Goal: Task Accomplishment & Management: Complete application form

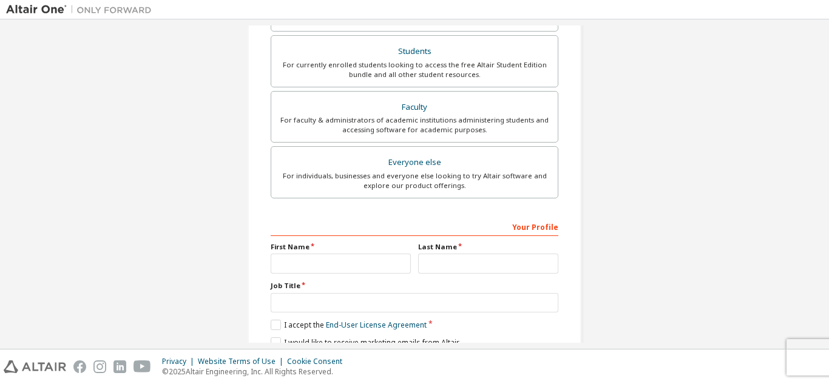
scroll to position [271, 0]
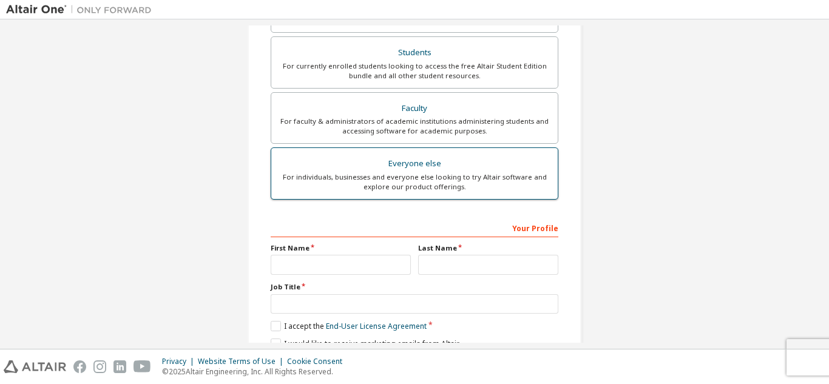
click at [351, 189] on div "For individuals, businesses and everyone else looking to try Altair software an…" at bounding box center [414, 181] width 272 height 19
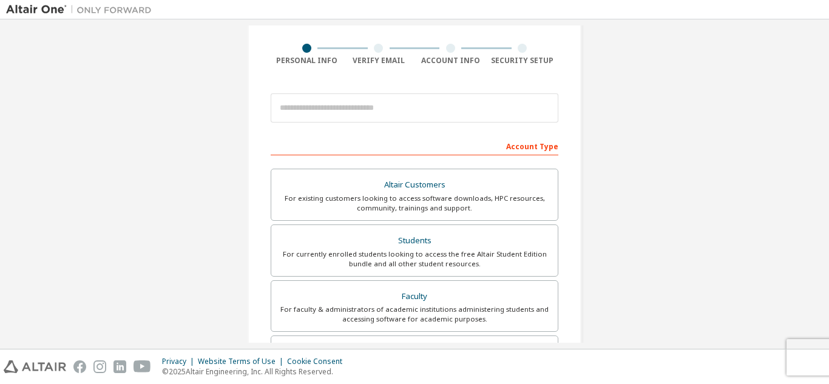
scroll to position [82, 0]
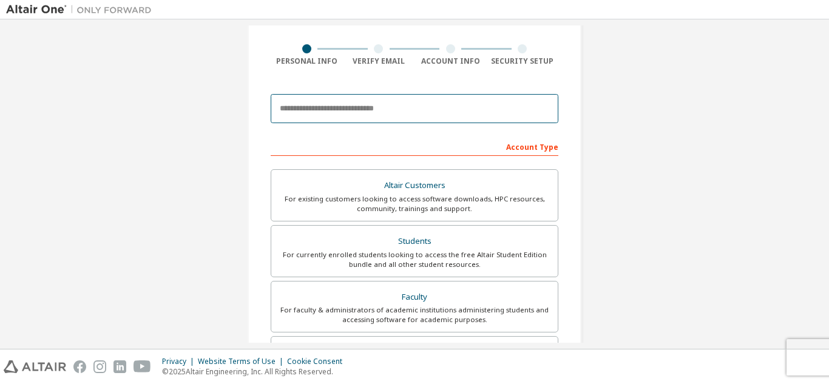
click at [392, 111] on input "email" at bounding box center [415, 108] width 288 height 29
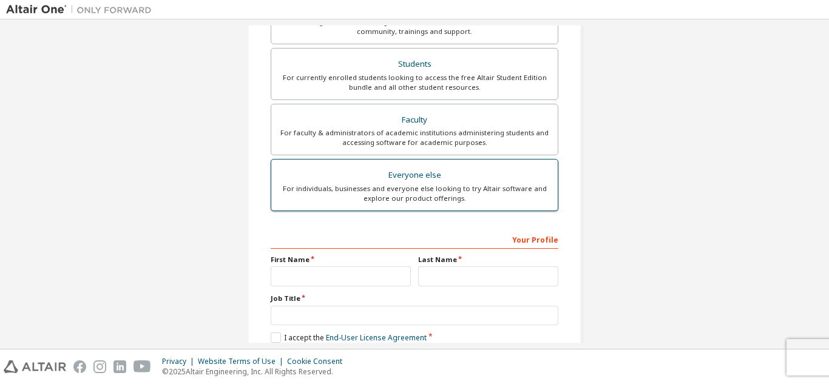
scroll to position [260, 0]
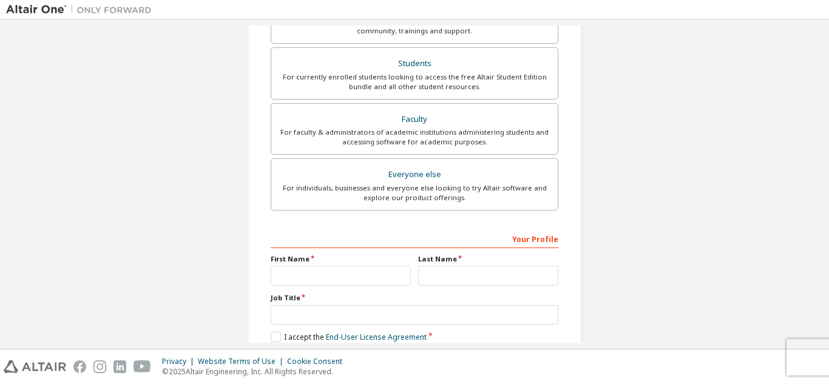
type input "**********"
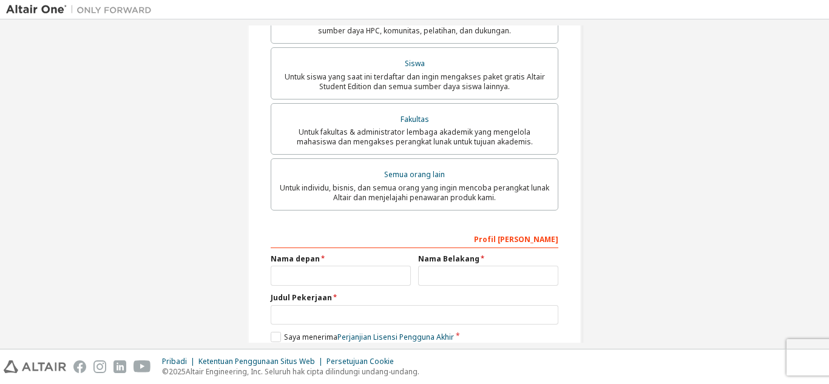
scroll to position [286, 0]
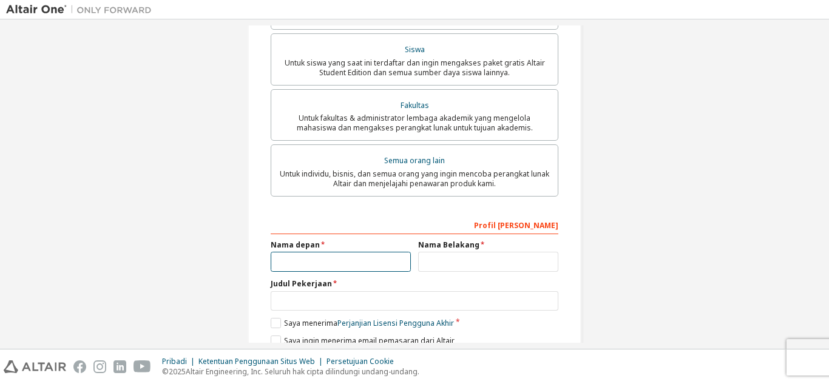
click at [377, 263] on input "text" at bounding box center [341, 262] width 140 height 20
type input "****"
click at [451, 269] on input "text" at bounding box center [488, 262] width 140 height 20
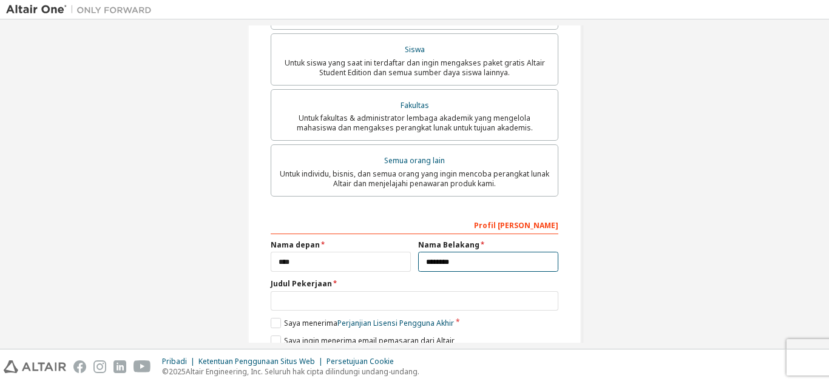
scroll to position [338, 0]
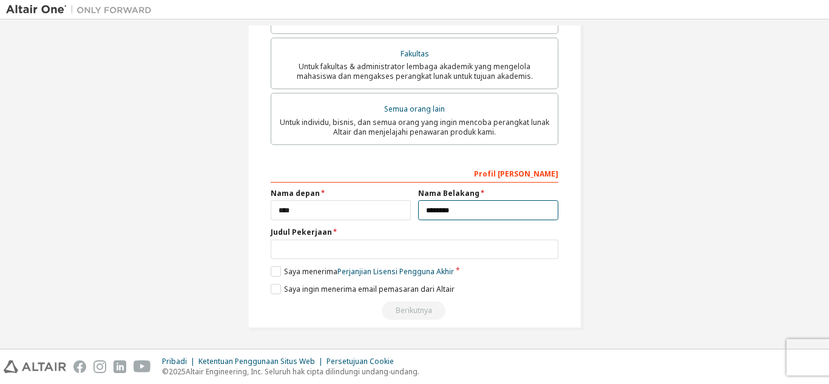
type input "********"
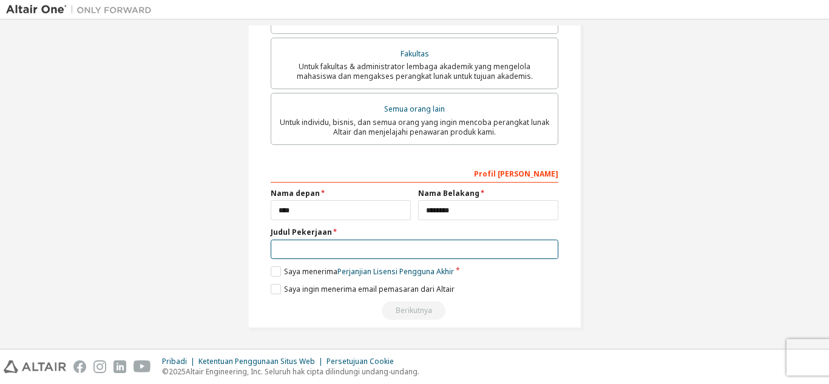
click at [433, 254] on input "text" at bounding box center [415, 250] width 288 height 20
type input "*********"
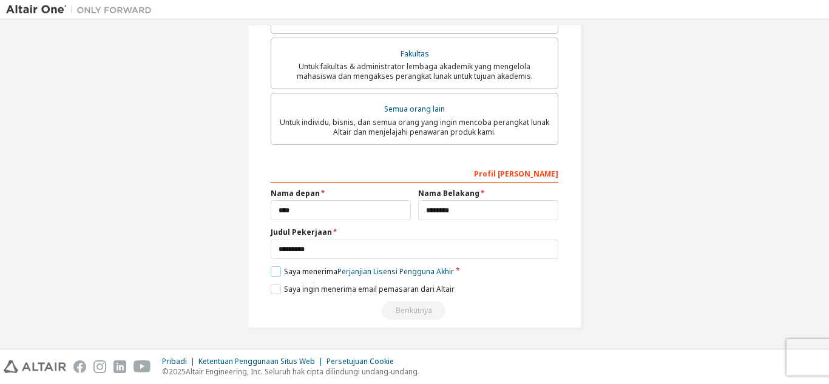
click at [272, 271] on label "Saya menerima Perjanjian Lisensi Pengguna Akhir" at bounding box center [362, 271] width 183 height 10
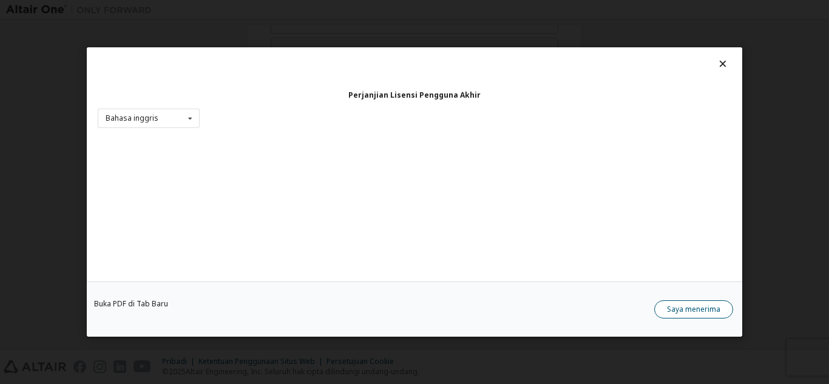
click at [668, 308] on font "Saya menerima" at bounding box center [693, 309] width 53 height 10
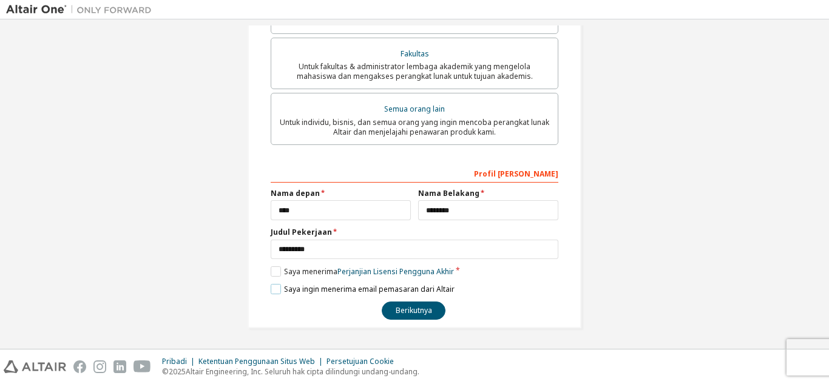
click at [275, 290] on label "Saya ingin menerima email pemasaran dari Altair" at bounding box center [363, 289] width 184 height 10
click at [398, 314] on font "Berikutnya" at bounding box center [414, 310] width 36 height 10
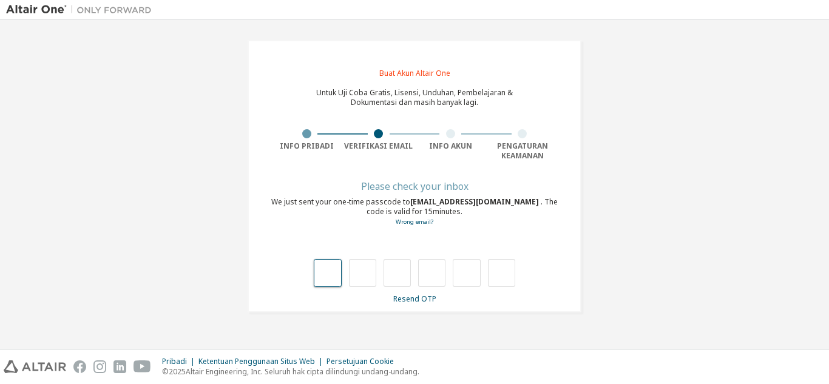
scroll to position [0, 0]
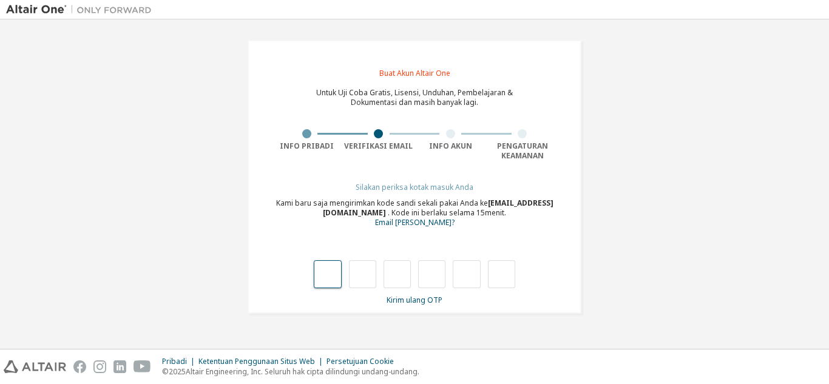
type input "*"
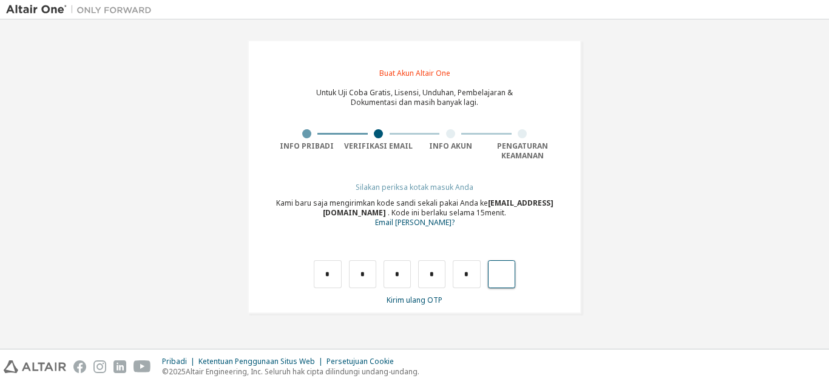
type input "*"
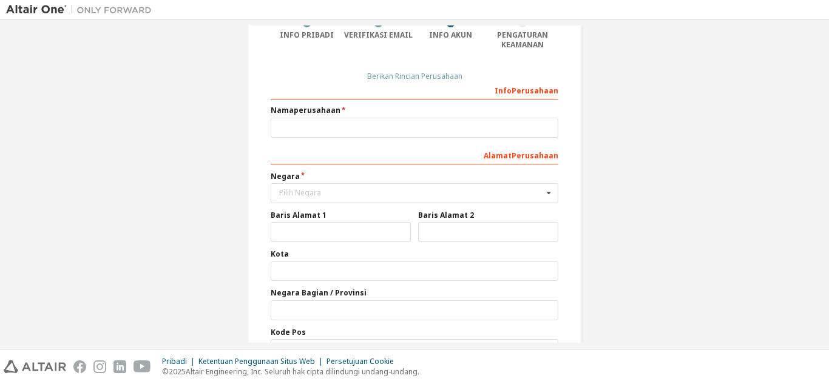
scroll to position [112, 0]
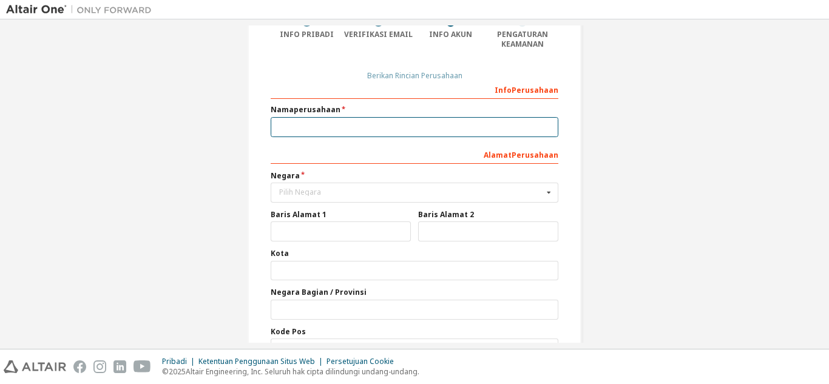
click at [360, 126] on input "text" at bounding box center [415, 127] width 288 height 20
type input "*"
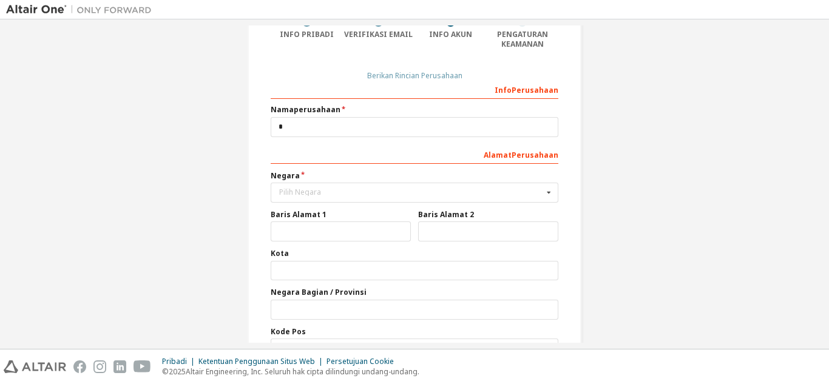
click at [320, 152] on div "Alamat Perusahaan" at bounding box center [415, 153] width 288 height 19
click at [343, 195] on div "Pilih Negara" at bounding box center [411, 192] width 264 height 7
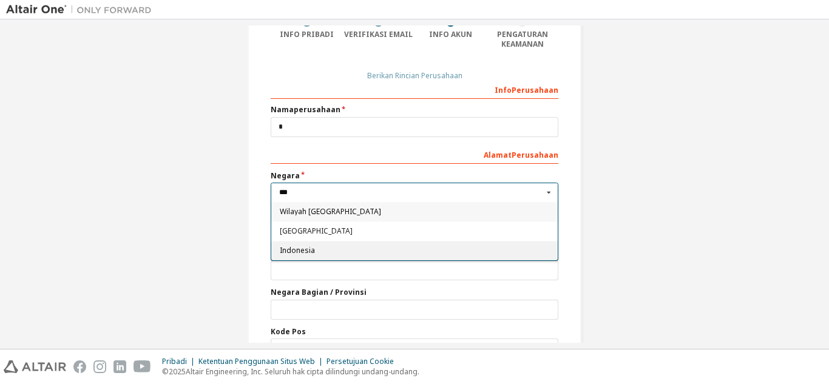
type input "***"
click at [306, 257] on div "Indonesia" at bounding box center [414, 250] width 286 height 19
type input "***"
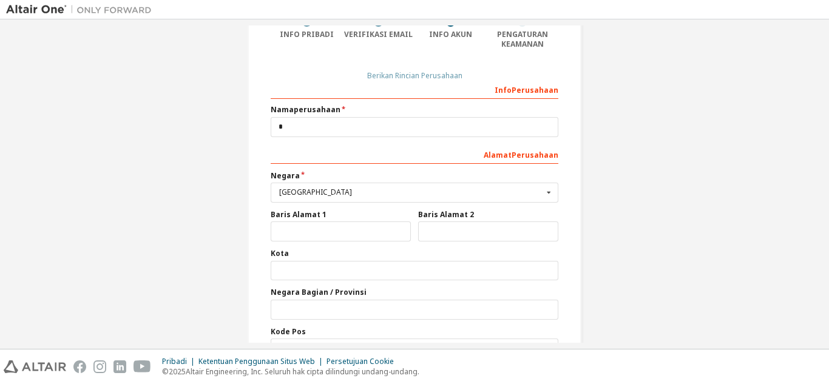
scroll to position [184, 0]
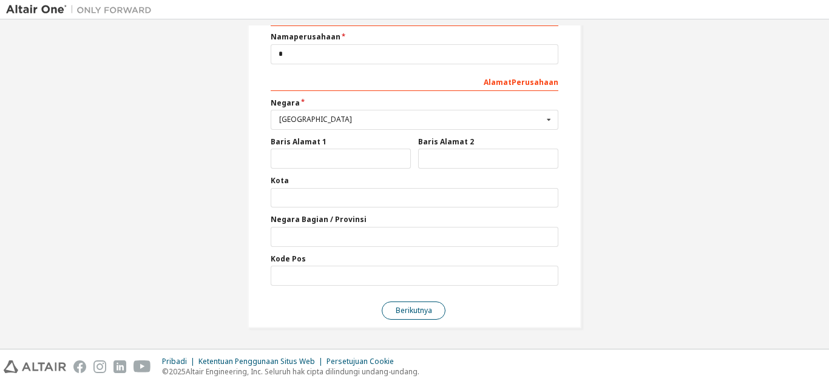
click at [406, 312] on font "Berikutnya" at bounding box center [414, 310] width 36 height 10
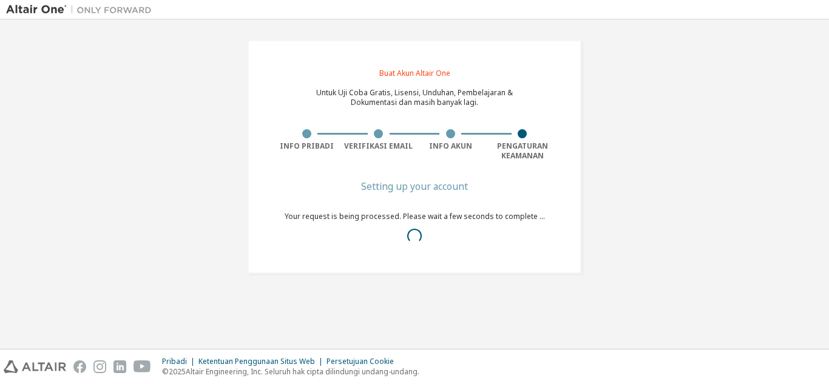
scroll to position [0, 0]
